Goal: Information Seeking & Learning: Learn about a topic

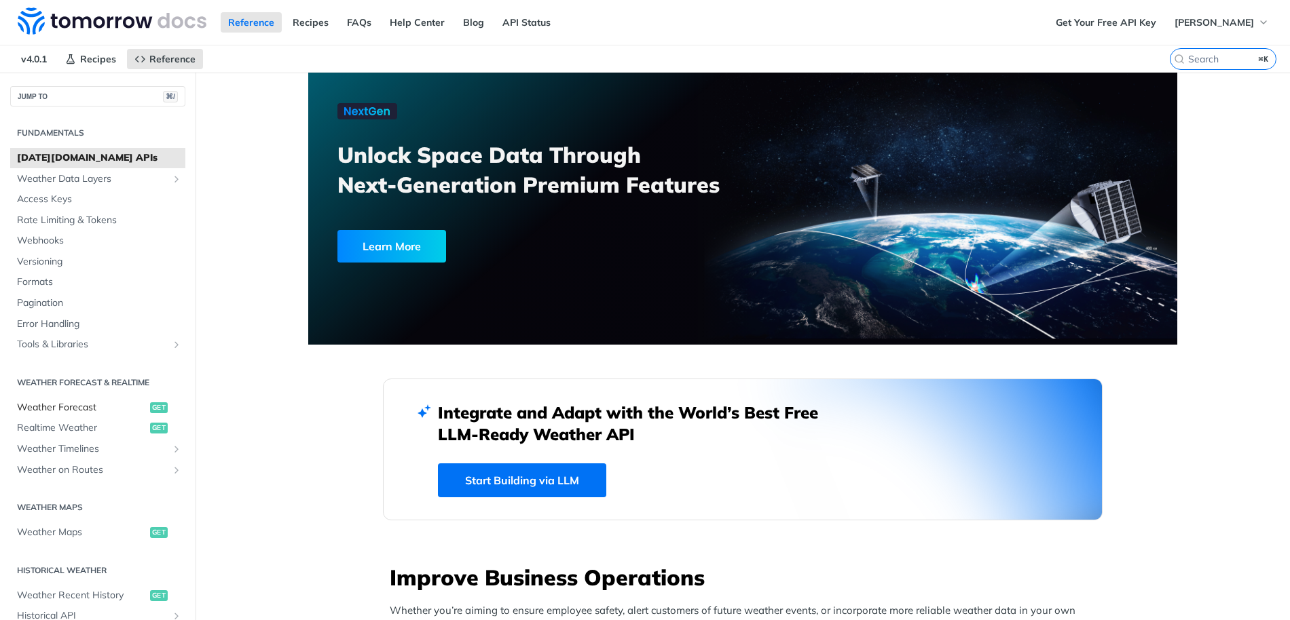
click at [111, 411] on span "Weather Forecast" at bounding box center [82, 408] width 130 height 14
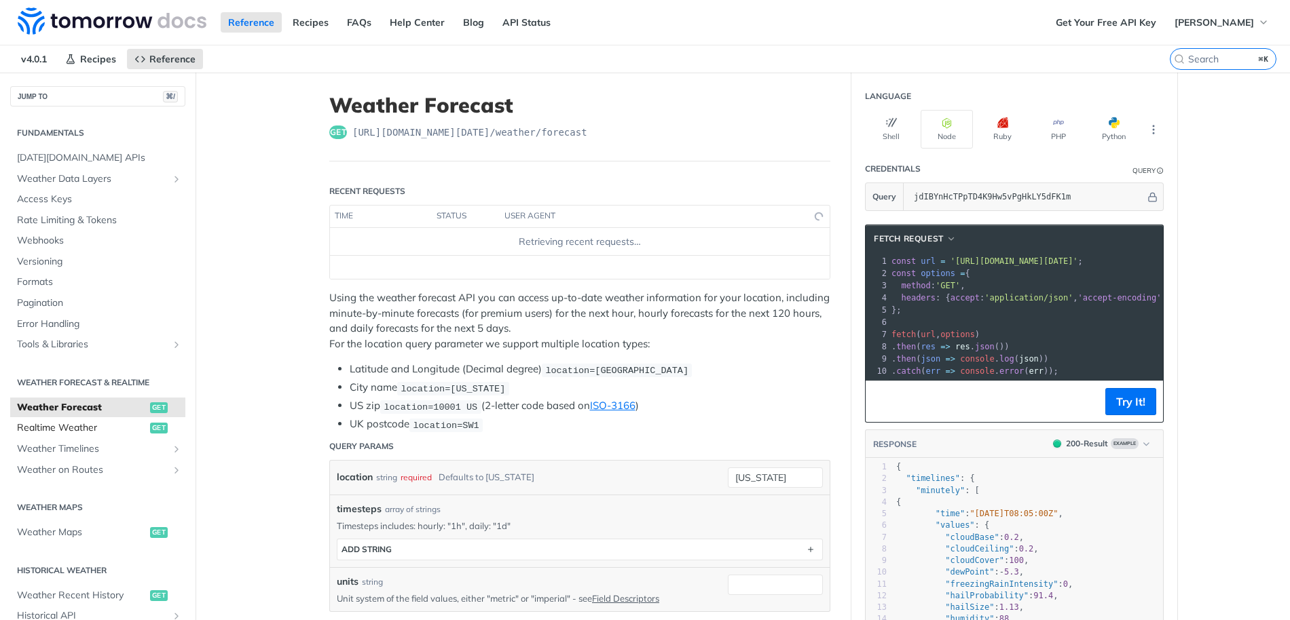
click at [109, 433] on span "Realtime Weather" at bounding box center [82, 429] width 130 height 14
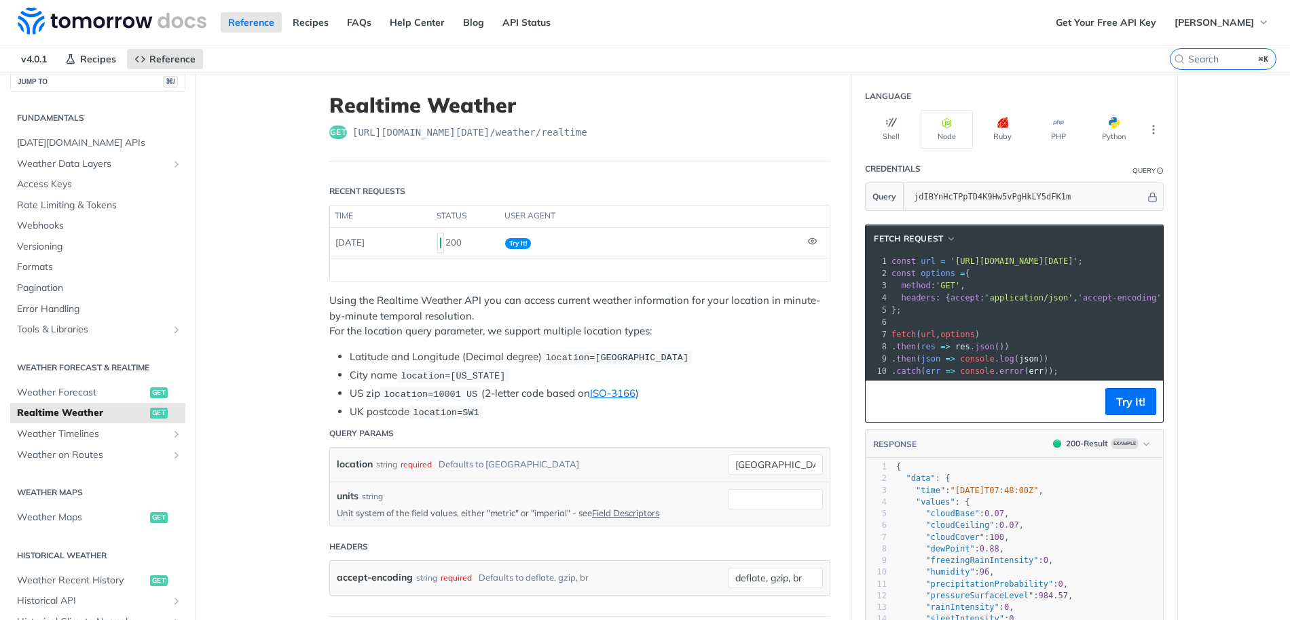
scroll to position [268, 0]
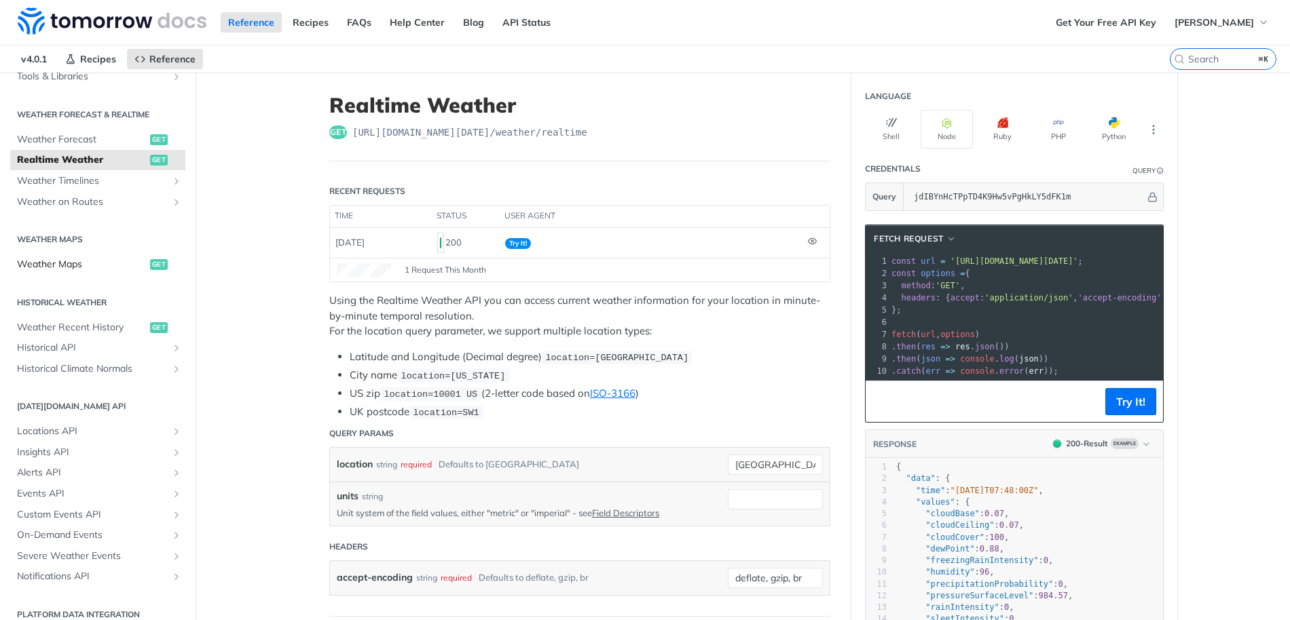
click at [98, 263] on span "Weather Maps" at bounding box center [82, 265] width 130 height 14
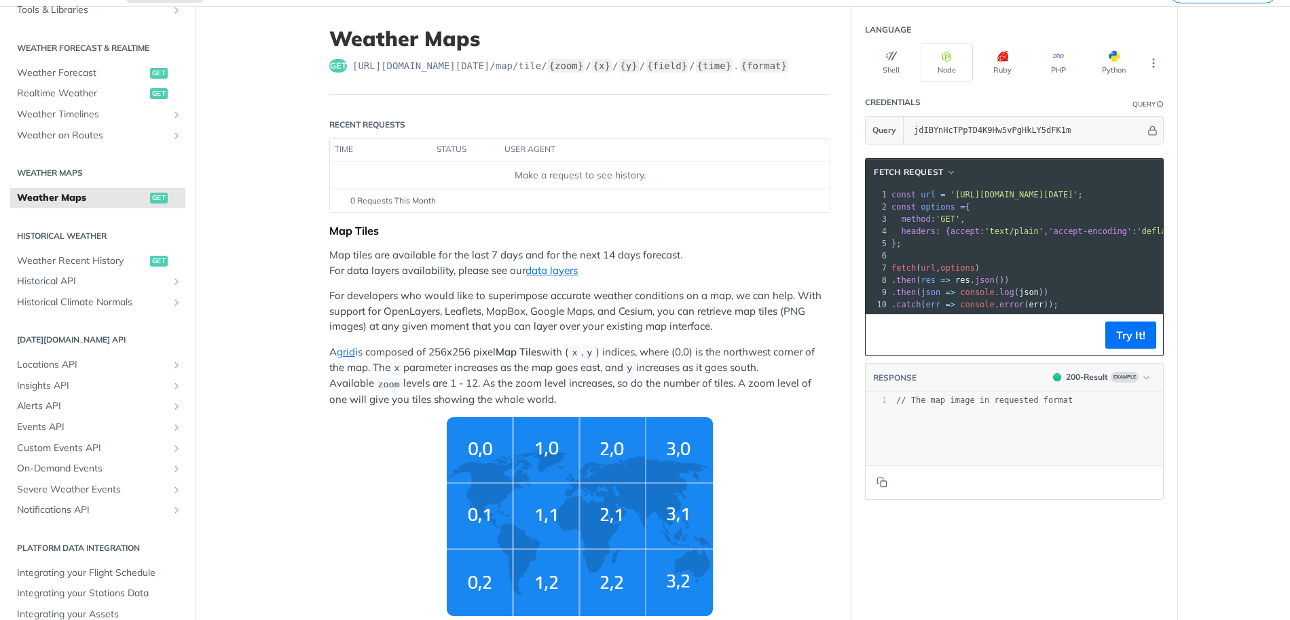
scroll to position [63, 0]
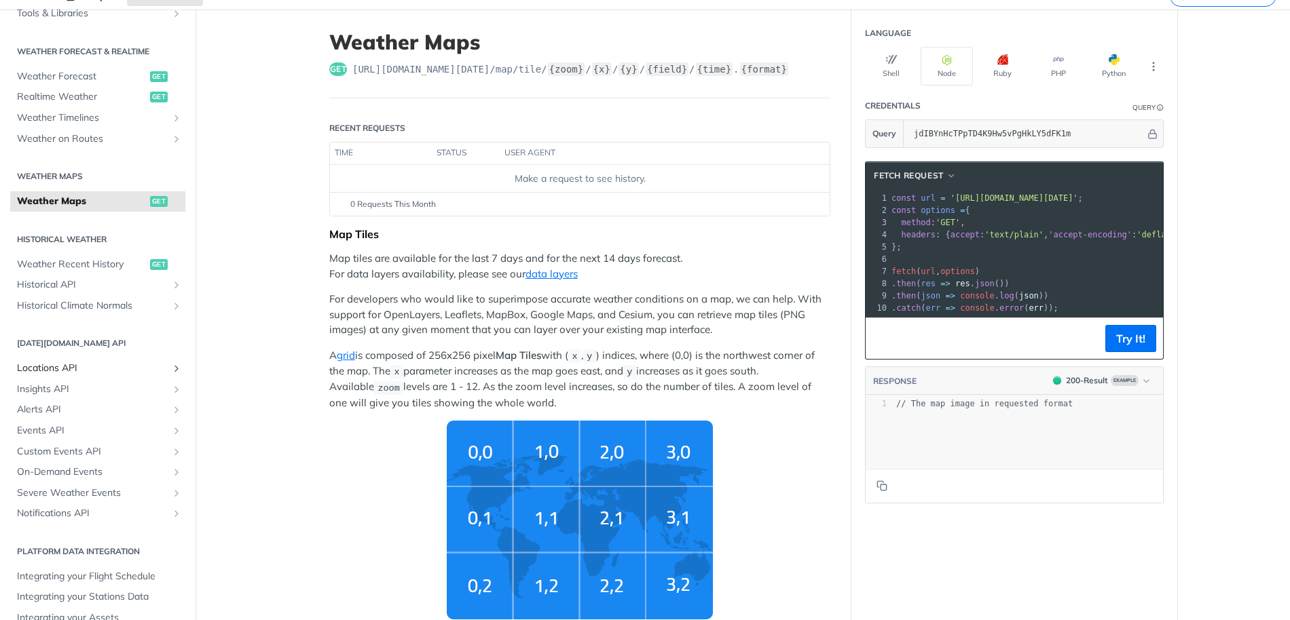
click at [101, 372] on span "Locations API" at bounding box center [92, 369] width 151 height 14
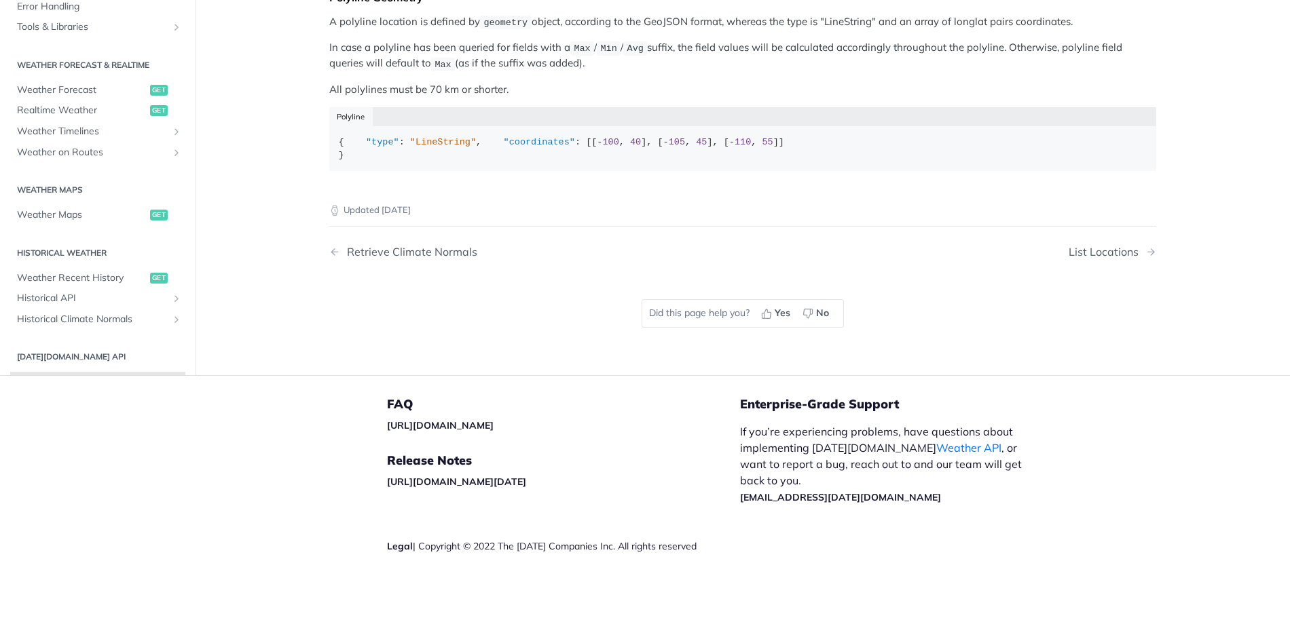
scroll to position [196, 0]
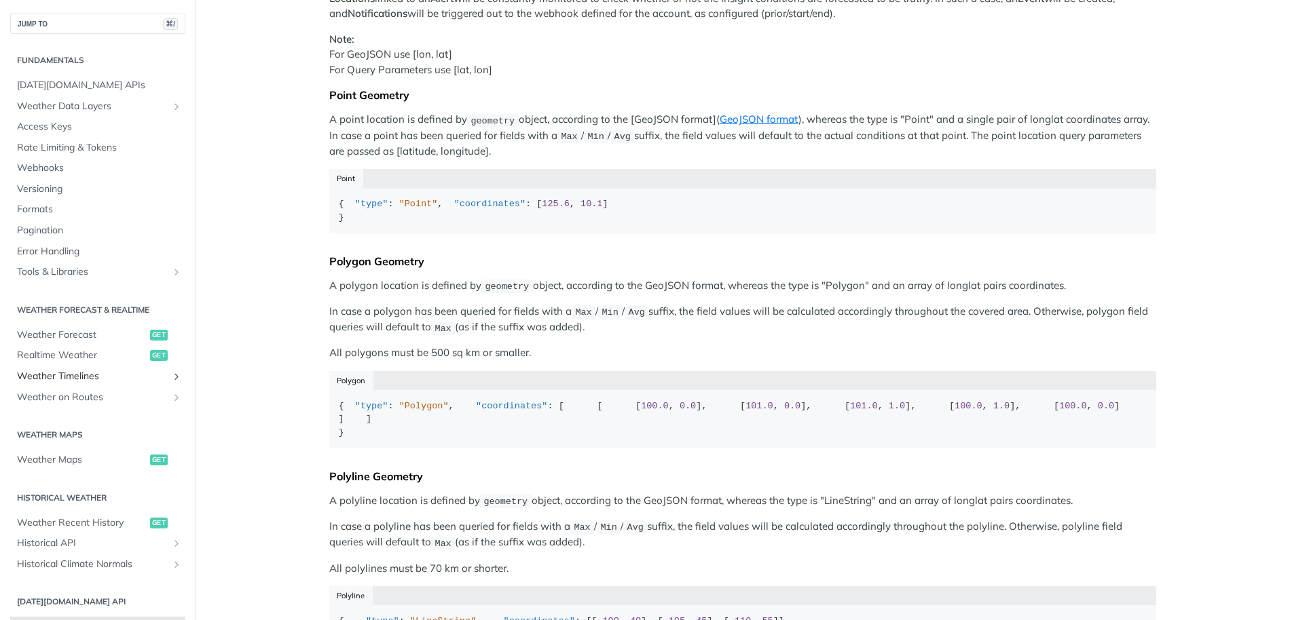
click at [171, 375] on icon "Show subpages for Weather Timelines" at bounding box center [176, 376] width 11 height 11
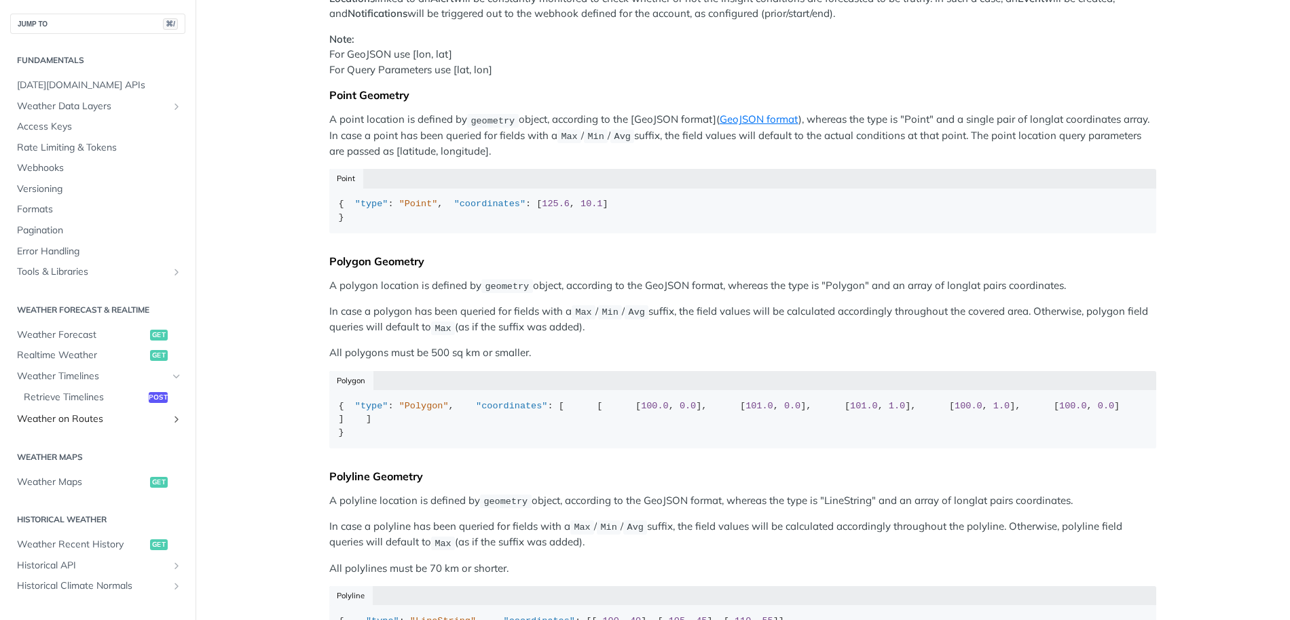
click at [171, 422] on icon "Show subpages for Weather on Routes" at bounding box center [176, 419] width 11 height 11
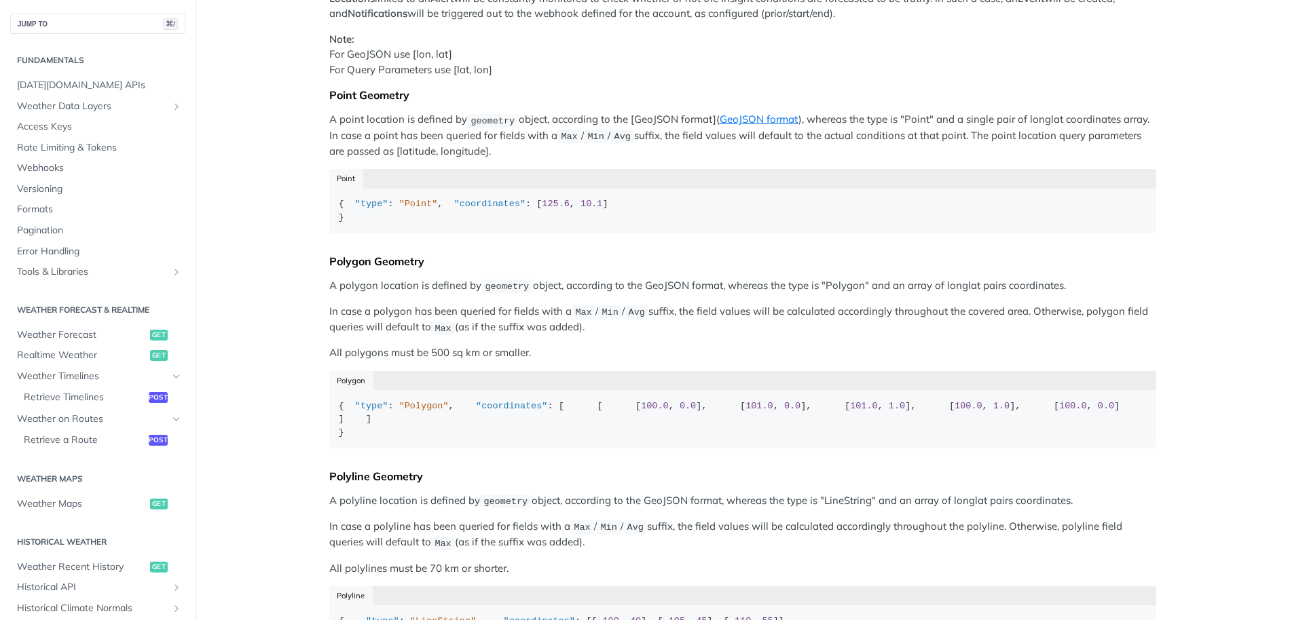
click at [220, 411] on main "JUMP TO ⌘/ Fundamentals [DATE][DOMAIN_NAME] APIs Weather Data Layers Core Proba…" at bounding box center [645, 365] width 1290 height 978
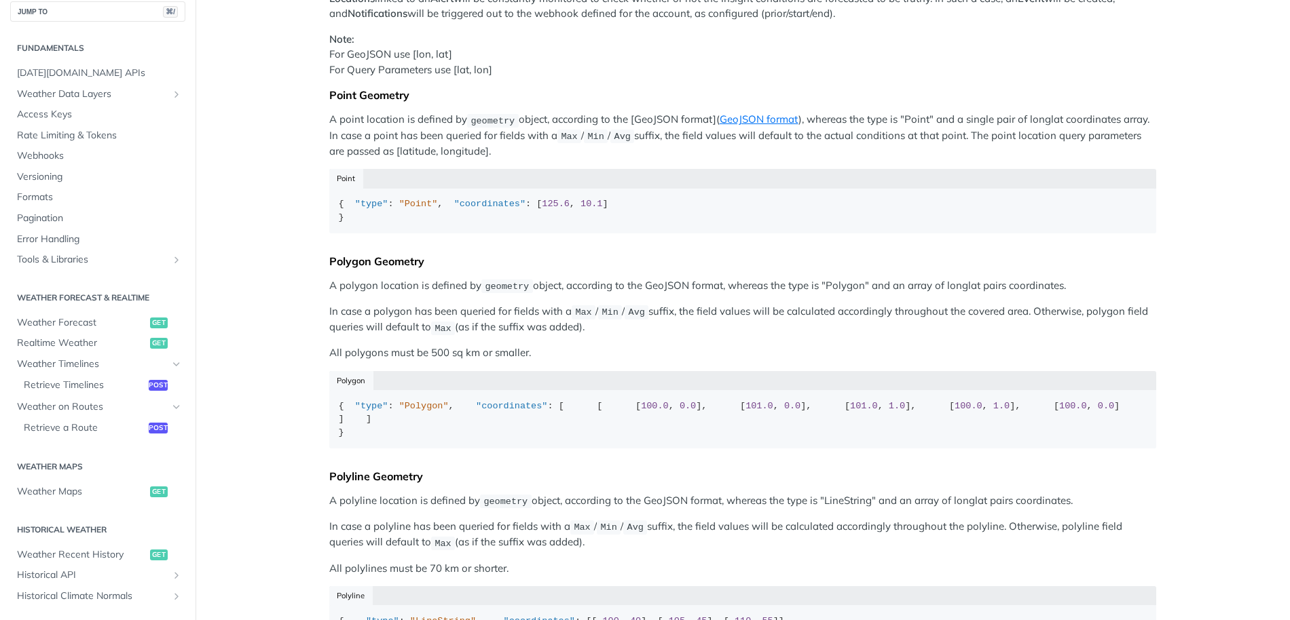
scroll to position [0, 0]
